Goal: Find specific fact: Find specific fact

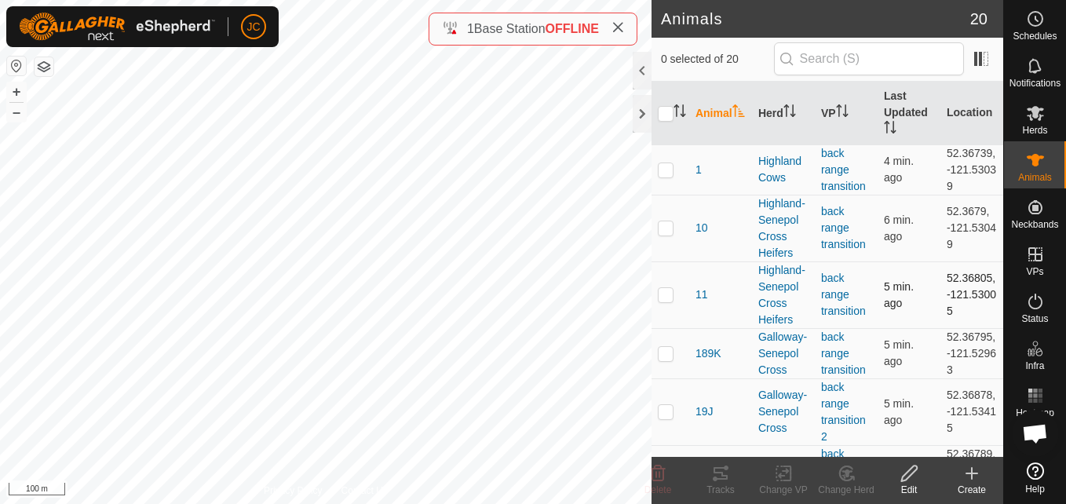
scroll to position [5, 0]
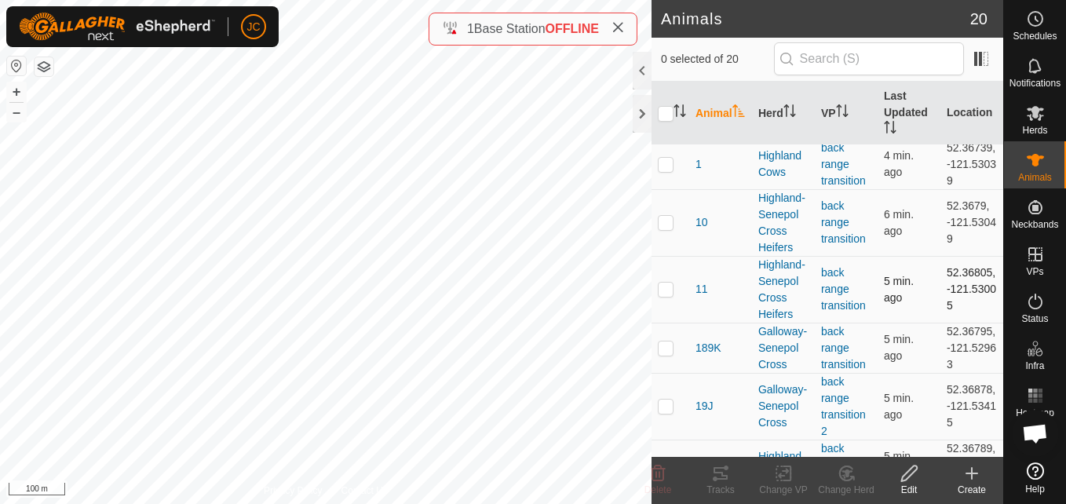
click at [962, 285] on td "52.36805, -121.53005" at bounding box center [971, 289] width 63 height 67
copy td "52.36805"
drag, startPoint x: 929, startPoint y: 317, endPoint x: 955, endPoint y: 321, distance: 26.2
click at [955, 321] on tr "11 Highland-Senepol Cross Heifers back range transition 5 min. ago 52.36805, -1…" at bounding box center [828, 289] width 352 height 67
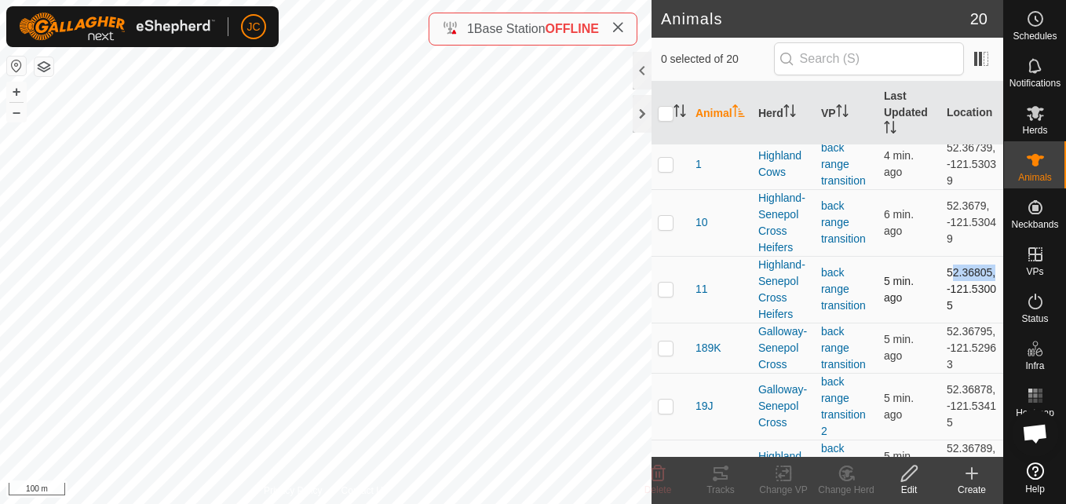
click at [955, 321] on td "52.36805, -121.53005" at bounding box center [971, 289] width 63 height 67
drag, startPoint x: 934, startPoint y: 314, endPoint x: 959, endPoint y: 331, distance: 30.0
click at [959, 323] on td "52.36805, -121.53005" at bounding box center [971, 289] width 63 height 67
copy td "-121.53005"
drag, startPoint x: 935, startPoint y: 284, endPoint x: 948, endPoint y: 329, distance: 46.7
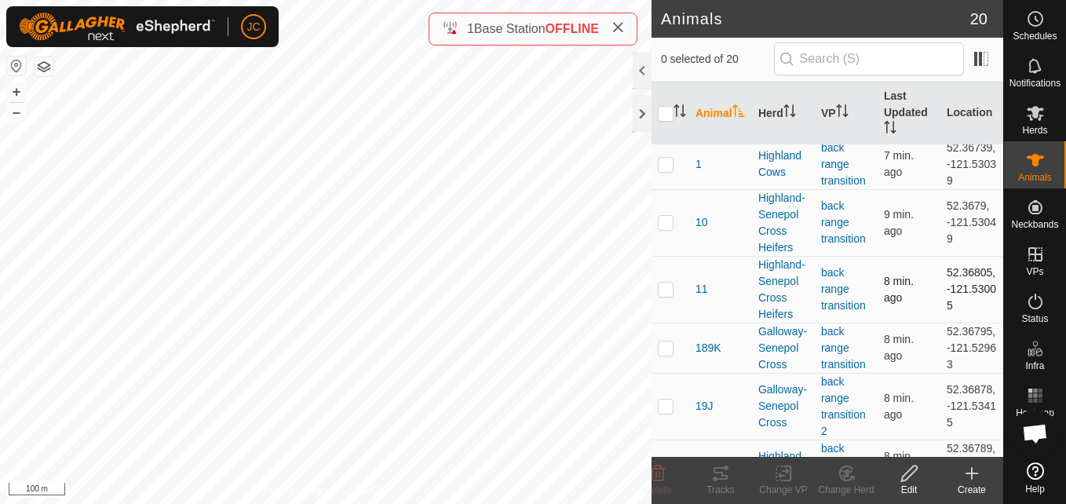
click at [948, 323] on td "52.36805, -121.53005" at bounding box center [971, 289] width 63 height 67
copy td "52.36805, -121.53005"
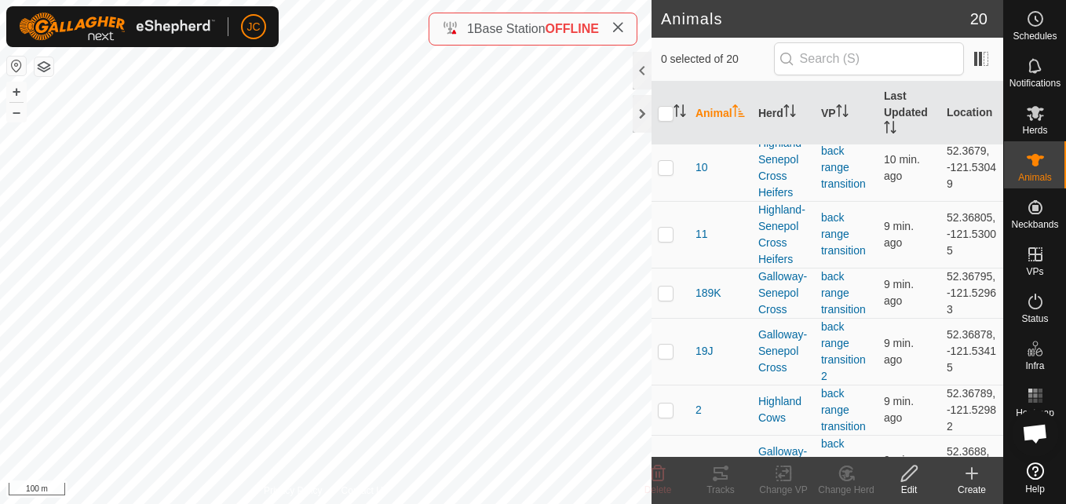
scroll to position [60, 0]
click at [952, 222] on td "52.36805, -121.53005" at bounding box center [971, 235] width 63 height 67
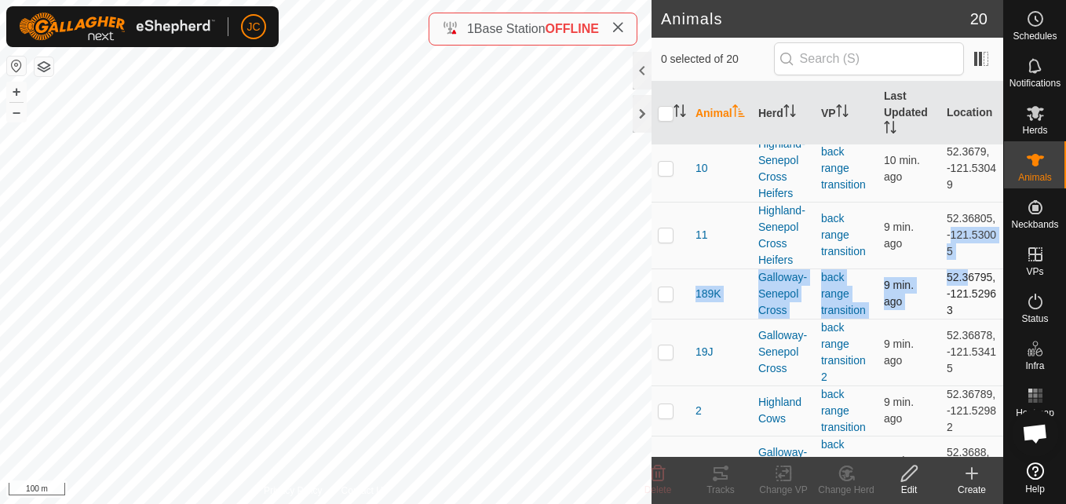
drag, startPoint x: 936, startPoint y: 263, endPoint x: 955, endPoint y: 285, distance: 29.5
drag, startPoint x: 955, startPoint y: 285, endPoint x: 944, endPoint y: 278, distance: 13.1
click at [944, 268] on td "52.36805, -121.53005" at bounding box center [971, 235] width 63 height 67
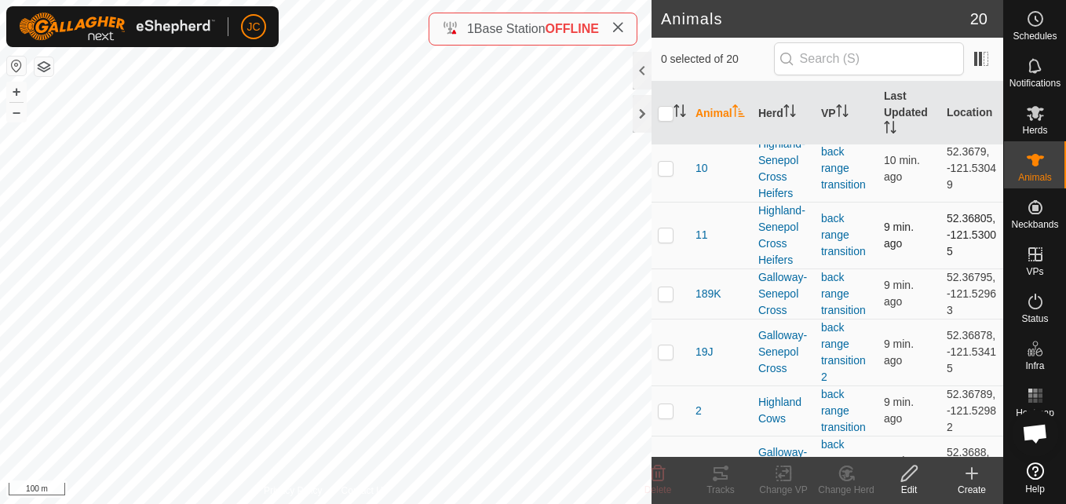
click at [944, 268] on td "52.36805, -121.53005" at bounding box center [971, 235] width 63 height 67
drag, startPoint x: 944, startPoint y: 278, endPoint x: 957, endPoint y: 278, distance: 12.6
click at [957, 268] on td "52.36805, -121.53005" at bounding box center [971, 235] width 63 height 67
drag, startPoint x: 957, startPoint y: 278, endPoint x: 937, endPoint y: 263, distance: 25.3
click at [940, 263] on td "52.36805, -121.53005" at bounding box center [971, 235] width 63 height 67
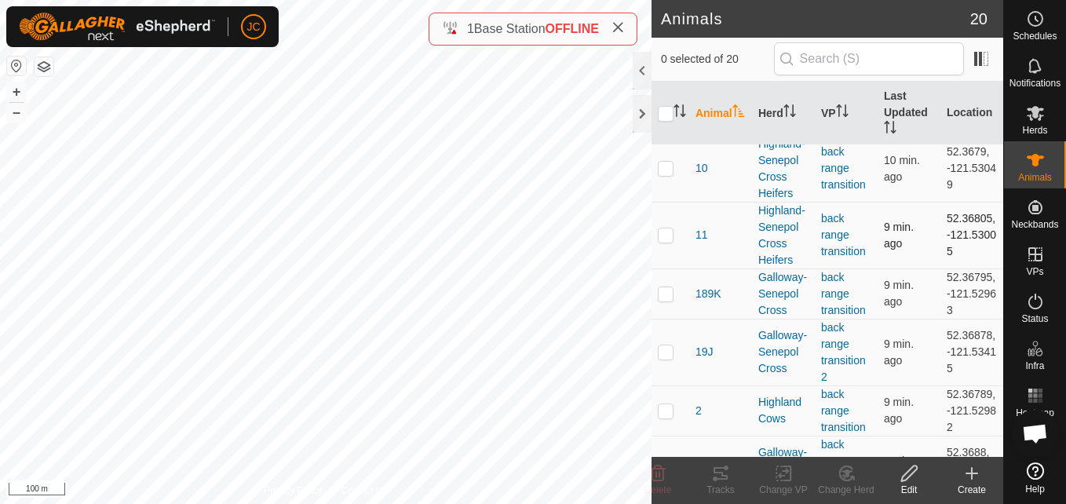
copy td "-121.53005"
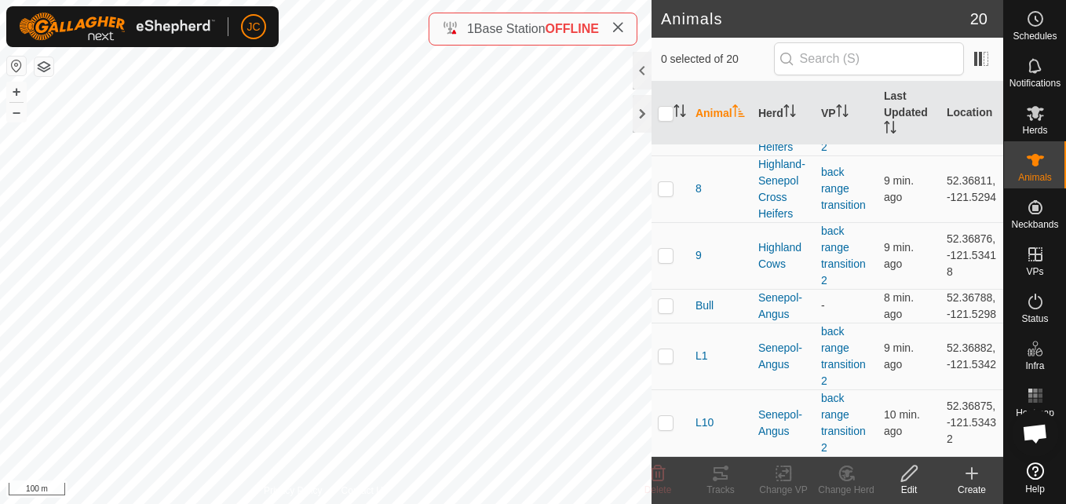
scroll to position [971, 0]
click at [665, 268] on td at bounding box center [671, 255] width 38 height 67
checkbox input "true"
click at [947, 233] on td "52.36876, -121.53418" at bounding box center [971, 255] width 63 height 67
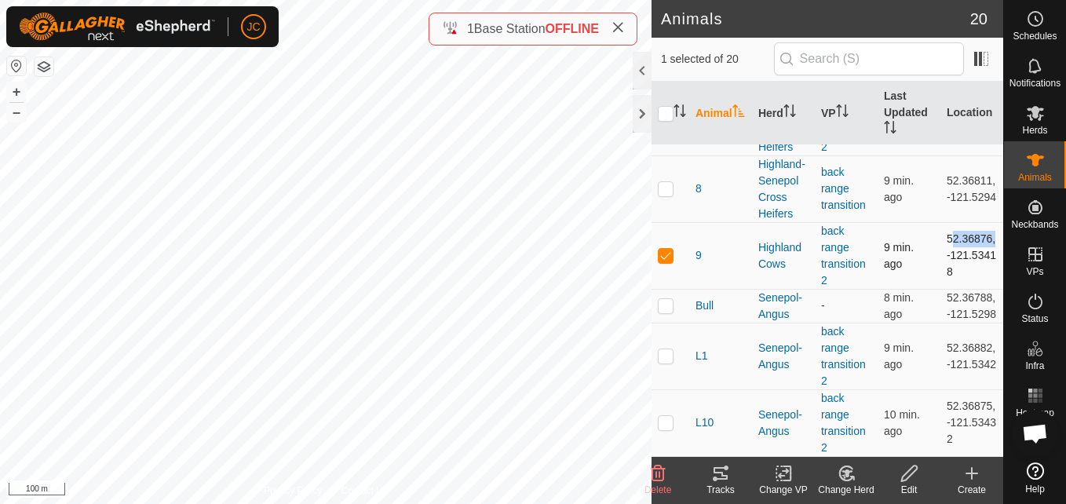
copy td "52.36876"
drag, startPoint x: 937, startPoint y: 266, endPoint x: 949, endPoint y: 279, distance: 18.3
click at [949, 279] on td "52.36876, -121.53418" at bounding box center [971, 255] width 63 height 67
copy td "-121.53418"
drag, startPoint x: 935, startPoint y: 235, endPoint x: 949, endPoint y: 279, distance: 46.2
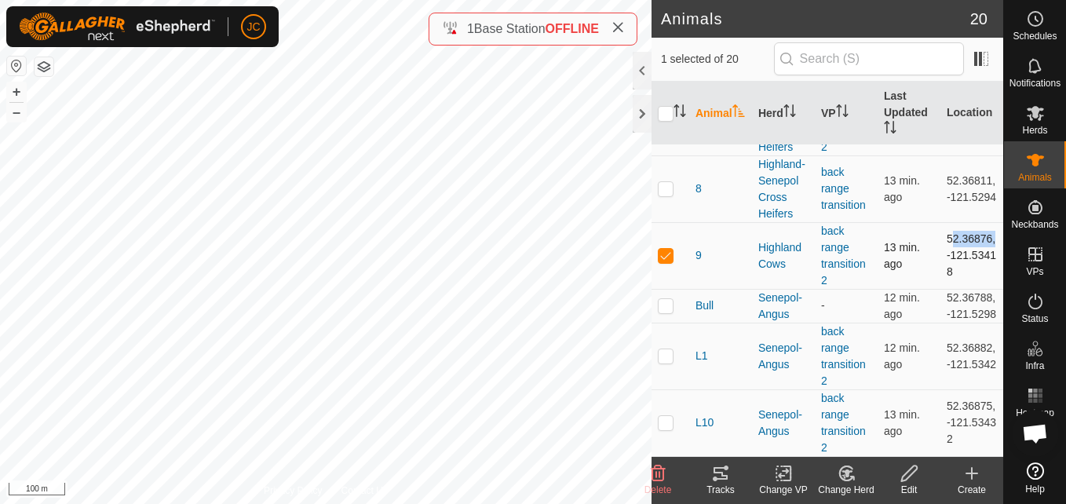
click at [949, 279] on td "52.36876, -121.53418" at bounding box center [971, 255] width 63 height 67
copy td "52.36876, -121.53418"
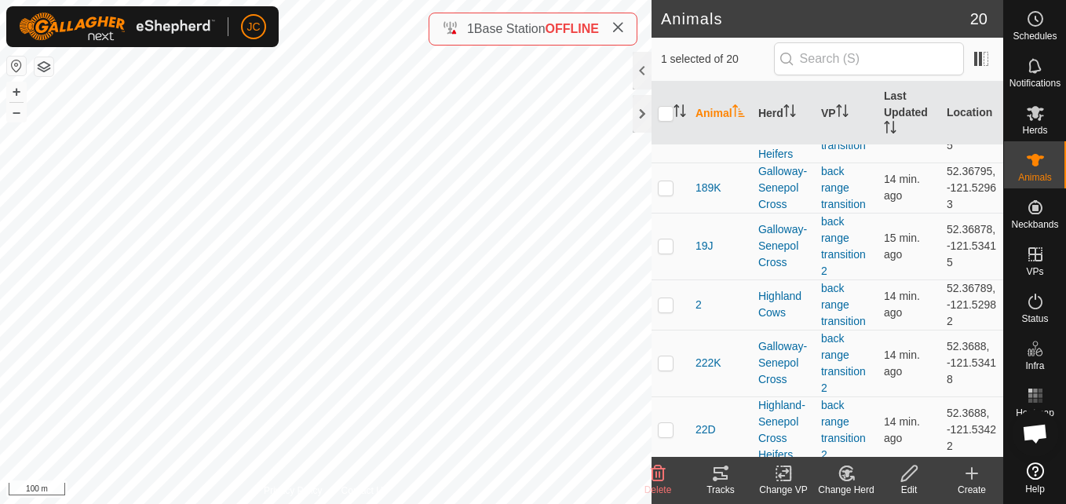
scroll to position [0, 0]
